Goal: Check status: Check status

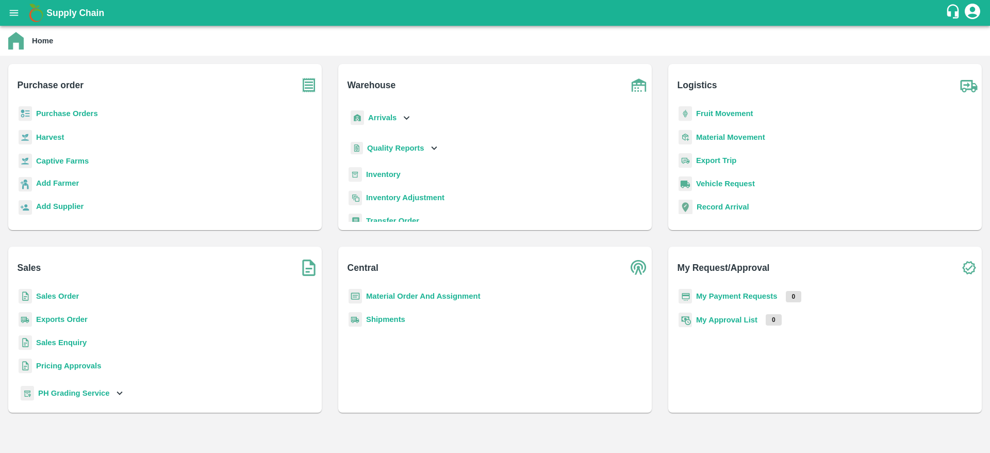
click at [73, 117] on b "Purchase Orders" at bounding box center [67, 113] width 62 height 8
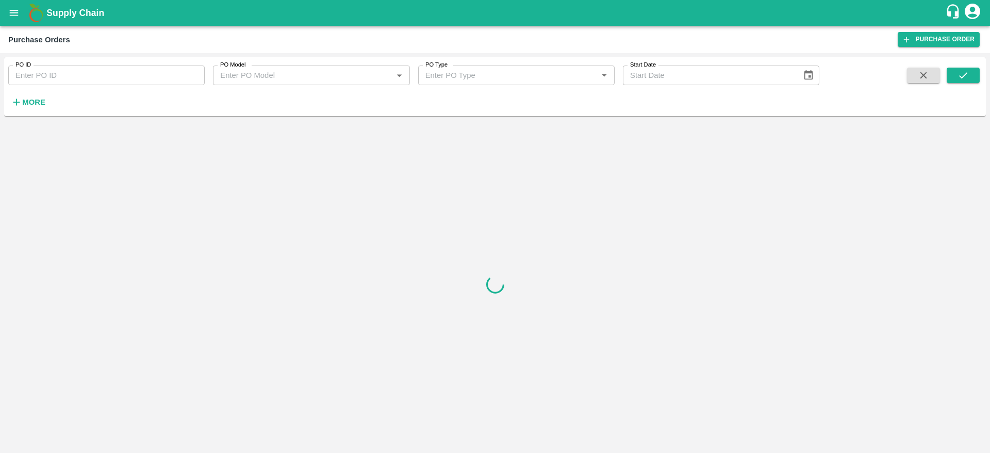
click at [96, 76] on input "PO ID" at bounding box center [106, 75] width 196 height 20
paste input "154093"
type input "154093"
click at [967, 75] on icon "submit" at bounding box center [962, 75] width 11 height 11
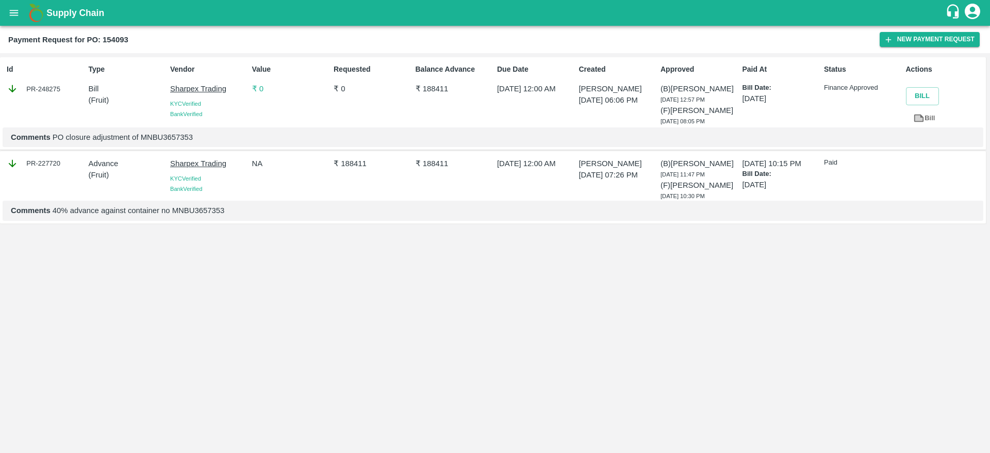
click at [926, 117] on link "Bill" at bounding box center [924, 118] width 37 height 18
click at [215, 216] on p "Comments 40% advance against container no MNBU3657353" at bounding box center [493, 210] width 964 height 11
copy p "MNBU3657353"
click at [207, 216] on p "Comments 40% advance against container no: MNBU3657353" at bounding box center [493, 210] width 964 height 11
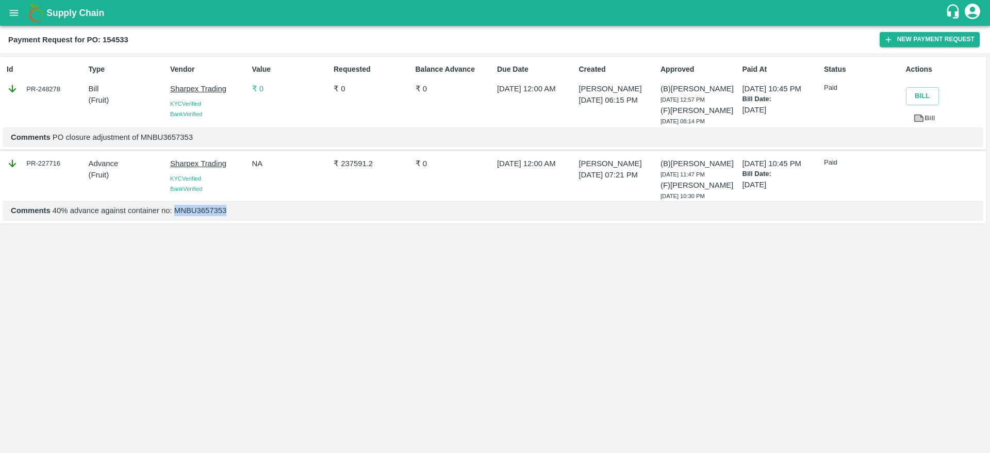
click at [207, 216] on p "Comments 40% advance against container no: MNBU3657353" at bounding box center [493, 210] width 964 height 11
